Goal: Information Seeking & Learning: Learn about a topic

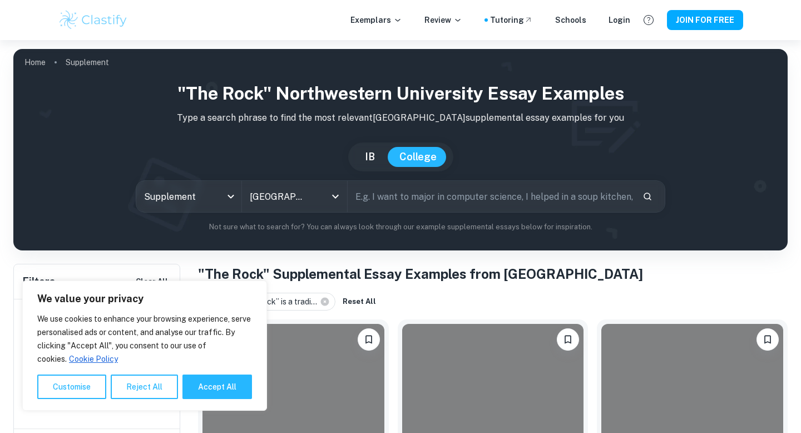
scroll to position [266, 0]
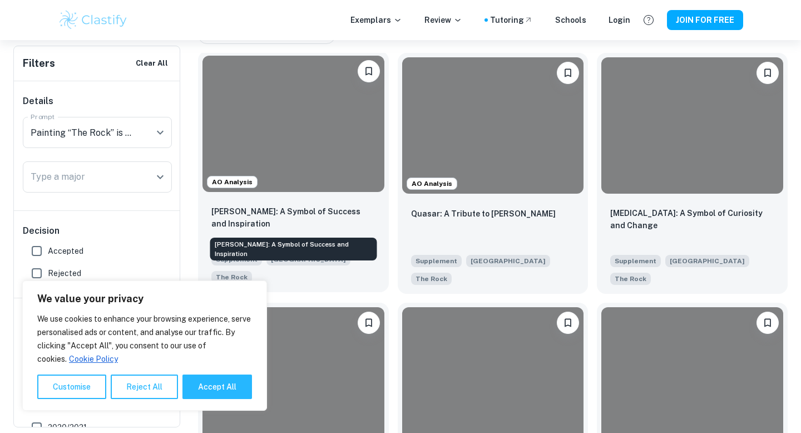
click at [283, 219] on p "[PERSON_NAME]: A Symbol of Success and Inspiration" at bounding box center [293, 217] width 164 height 24
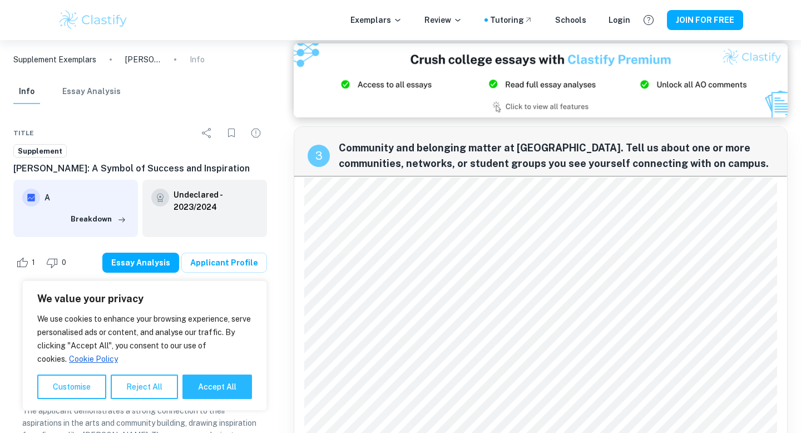
scroll to position [849, 0]
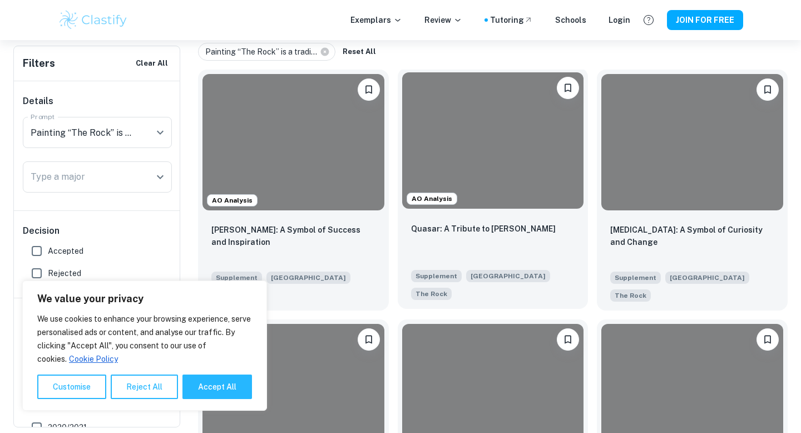
scroll to position [256, 0]
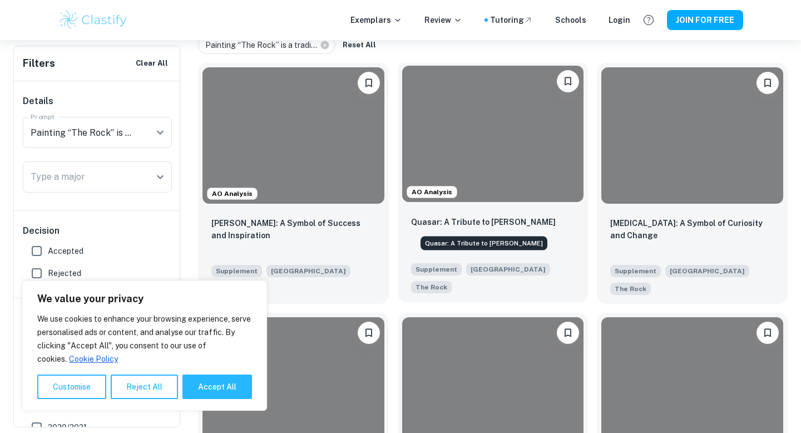
click at [504, 225] on p "Quasar: A Tribute to [PERSON_NAME]" at bounding box center [483, 222] width 145 height 12
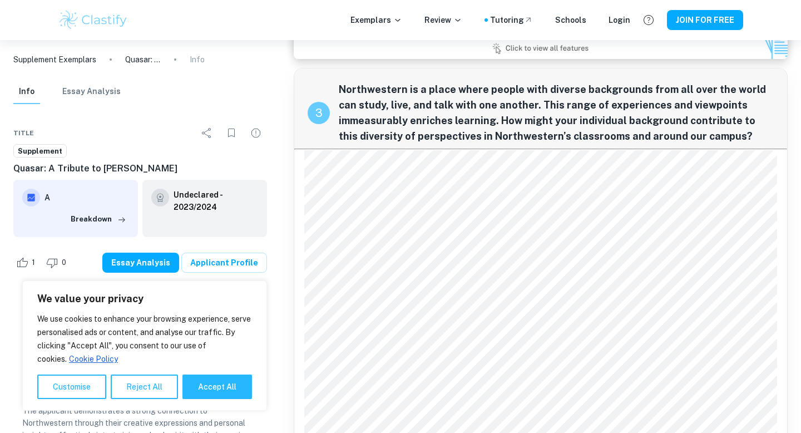
scroll to position [1730, 0]
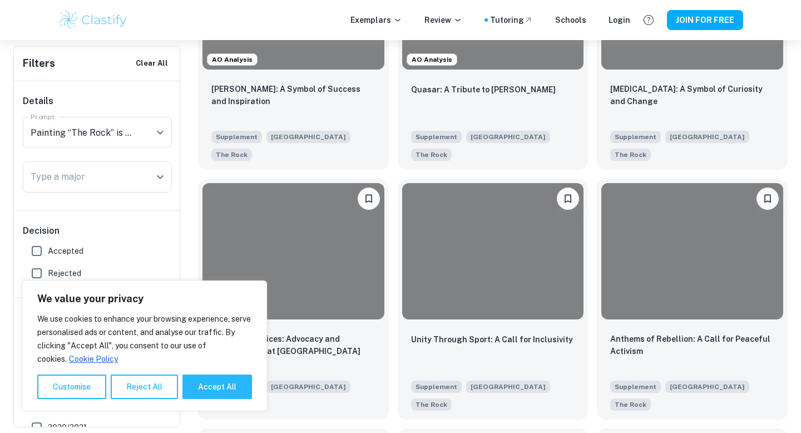
scroll to position [392, 0]
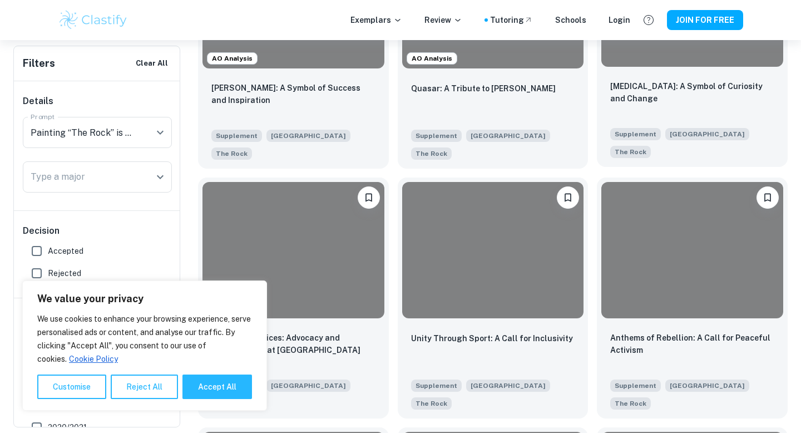
click at [665, 102] on p "[MEDICAL_DATA]: A Symbol of Curiosity and Change" at bounding box center [692, 92] width 164 height 24
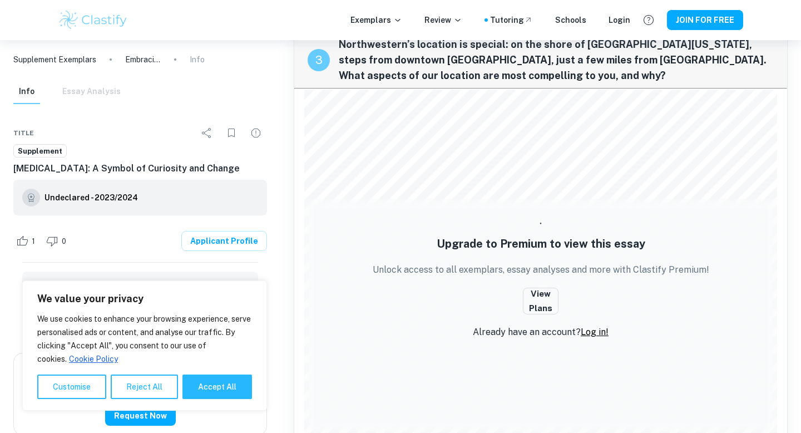
scroll to position [1171, 0]
